Goal: Task Accomplishment & Management: Manage account settings

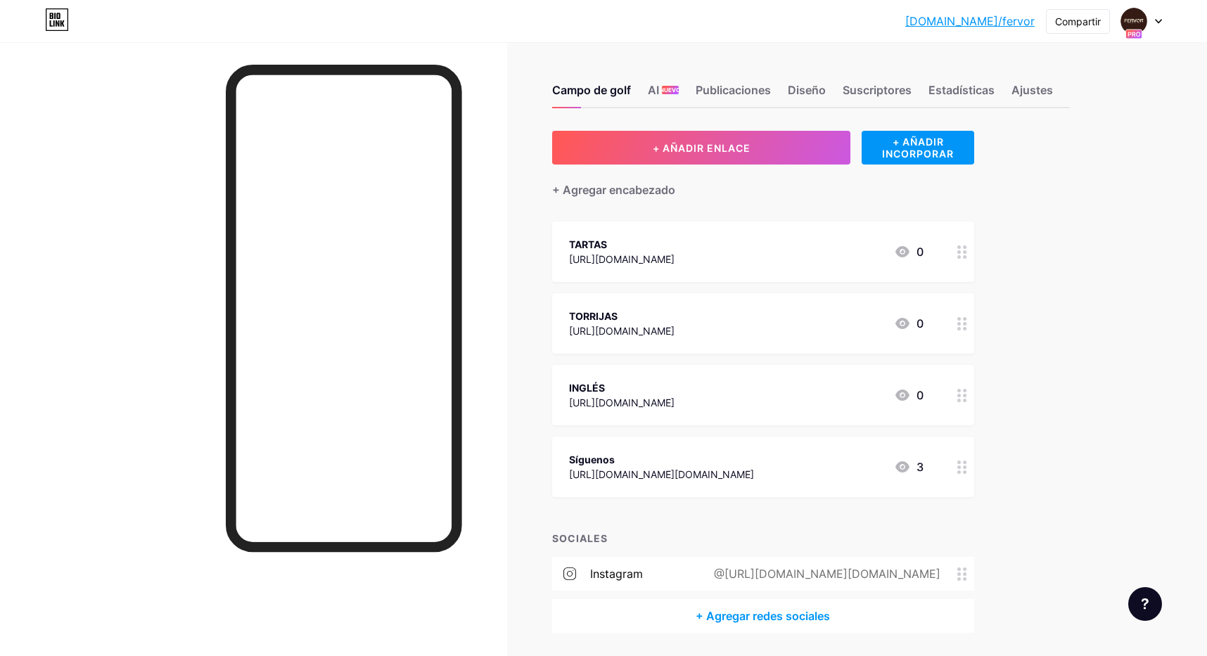
click at [586, 460] on font "Síguenos" at bounding box center [592, 460] width 46 height 12
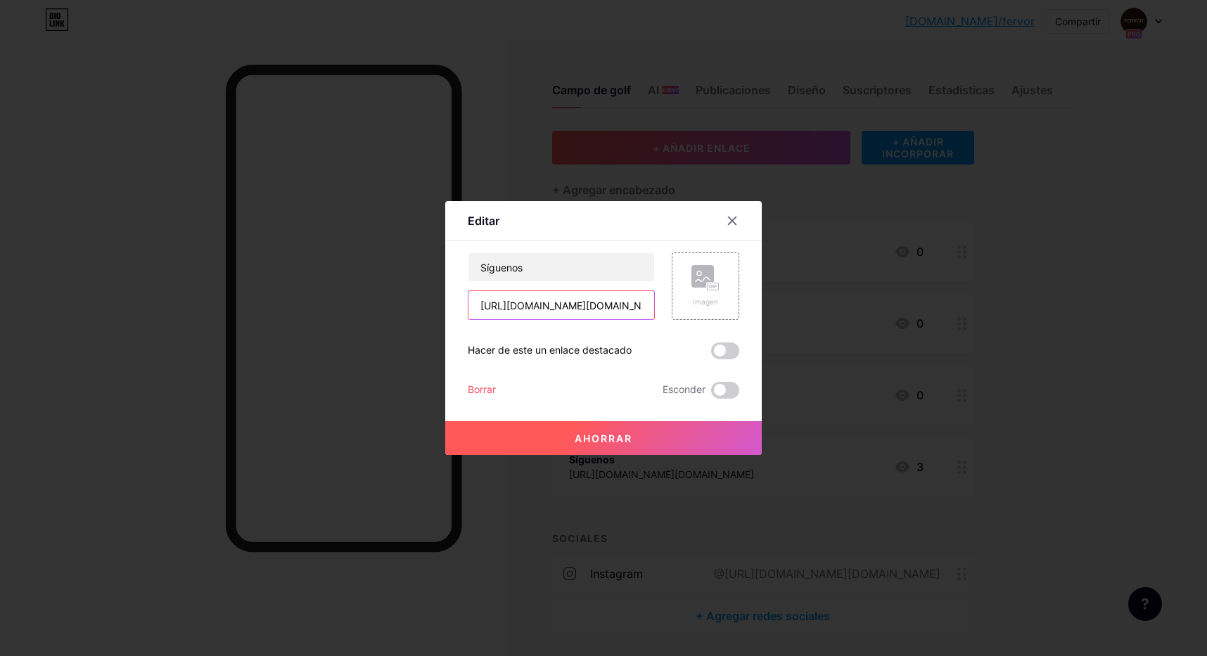
click at [557, 312] on input "[URL][DOMAIN_NAME][DOMAIN_NAME]" at bounding box center [562, 305] width 186 height 28
click at [608, 305] on input "[URL][DOMAIN_NAME][DOMAIN_NAME]" at bounding box center [562, 305] width 186 height 28
click at [1058, 413] on div at bounding box center [603, 328] width 1207 height 656
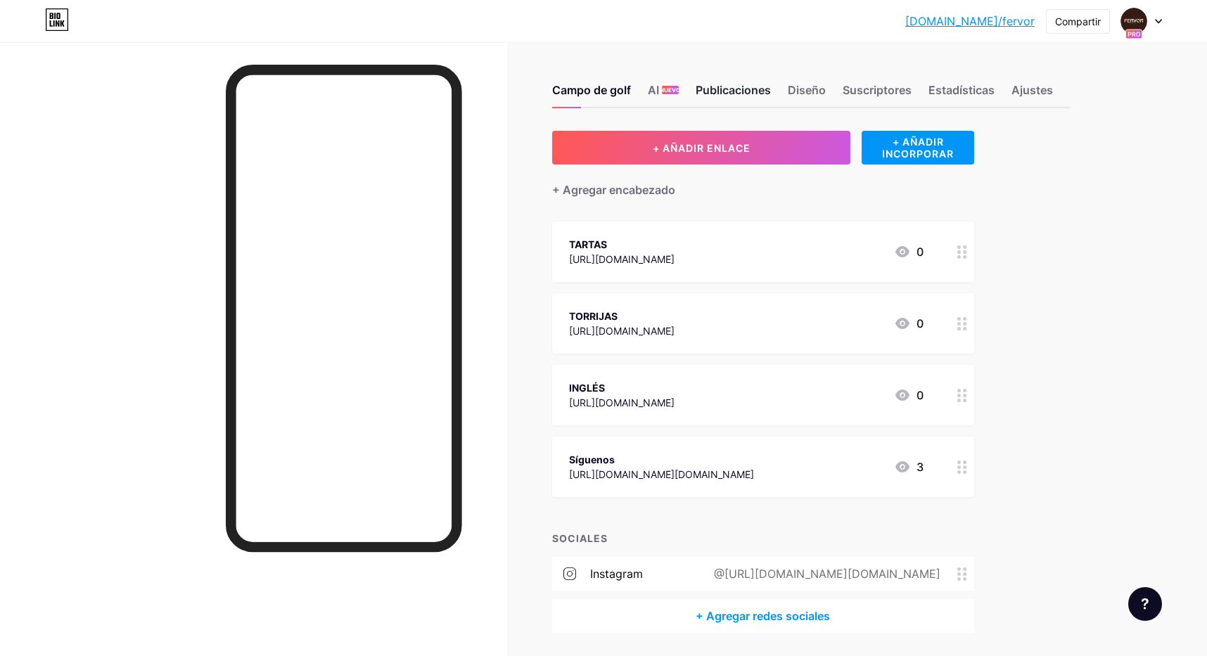
click at [725, 87] on font "Publicaciones" at bounding box center [733, 90] width 75 height 14
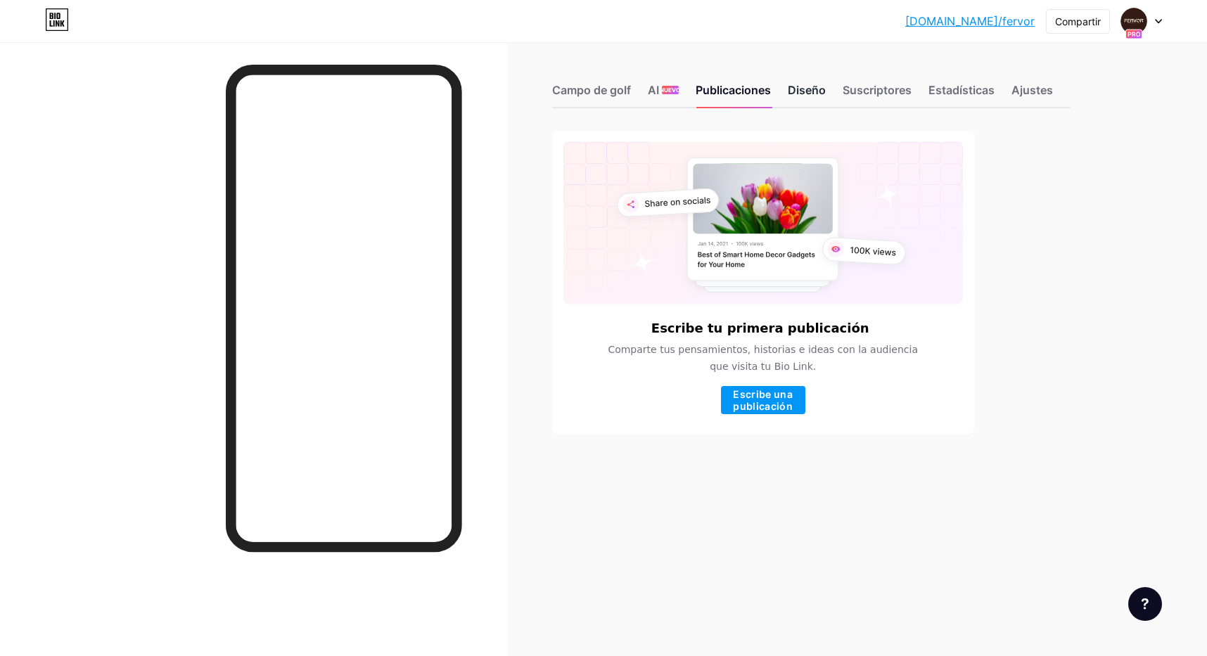
click at [818, 92] on font "Diseño" at bounding box center [807, 90] width 38 height 14
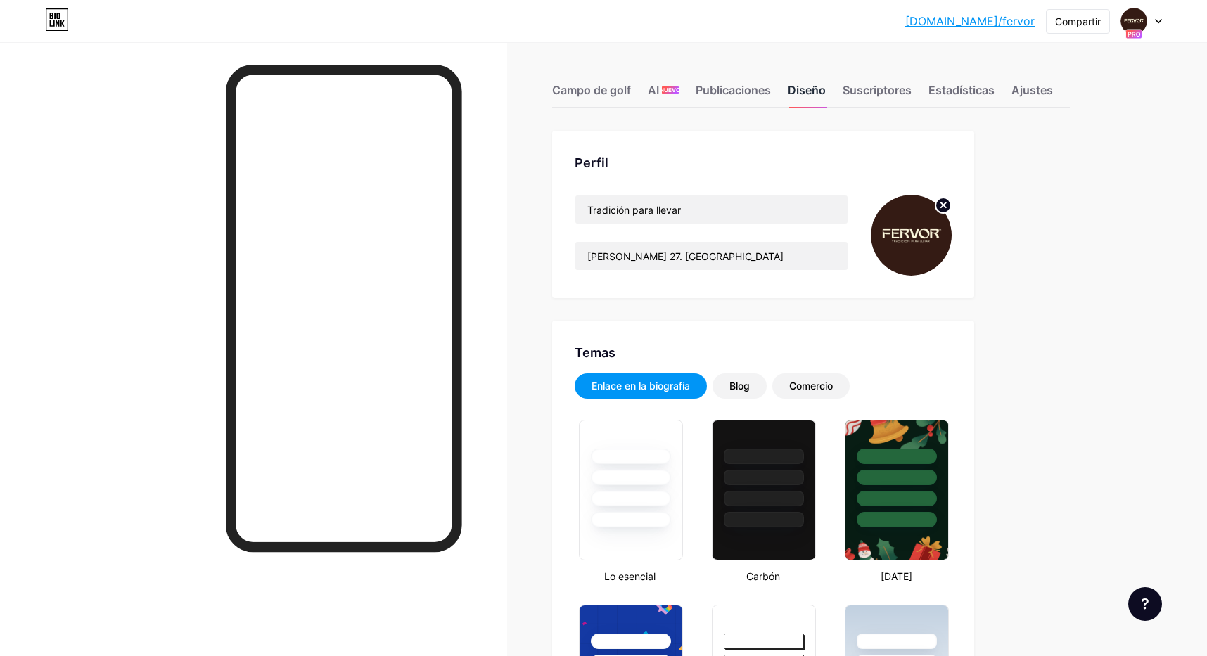
type input "#000000"
type input "#351b13"
